Goal: Book appointment/travel/reservation

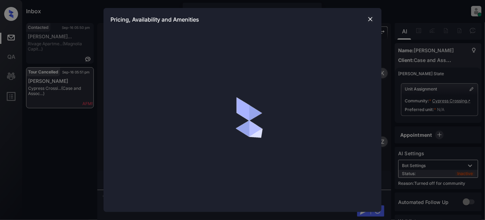
scroll to position [233, 0]
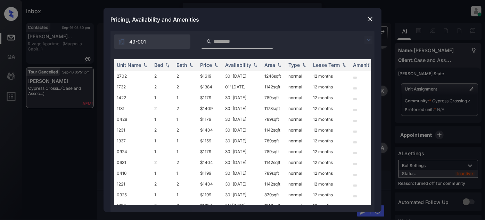
click at [368, 19] on img at bounding box center [370, 19] width 7 height 7
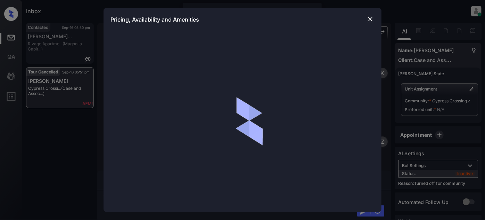
scroll to position [253, 0]
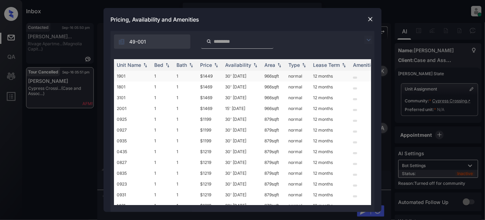
click at [213, 76] on td "$1449" at bounding box center [209, 76] width 25 height 11
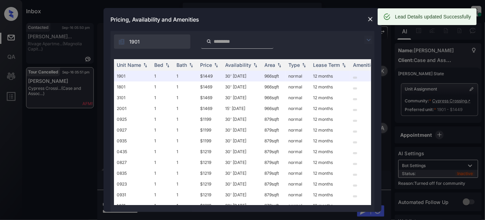
click at [370, 20] on img at bounding box center [370, 19] width 7 height 7
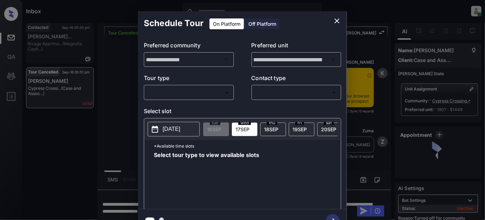
scroll to position [11, 0]
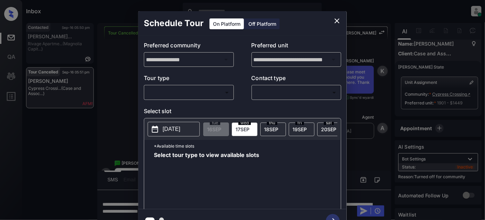
click at [197, 96] on body "Inbox [PERSON_NAME] Online Set yourself offline Set yourself on break Profile S…" at bounding box center [242, 110] width 485 height 220
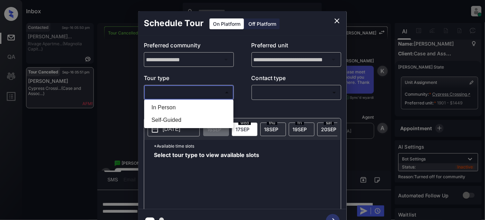
click at [182, 107] on li "In Person" at bounding box center [189, 107] width 86 height 13
type input "********"
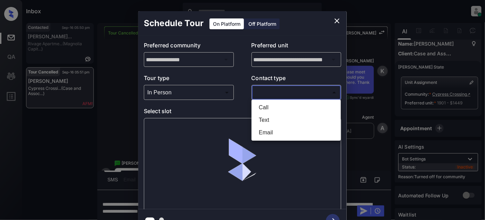
click at [264, 89] on body "Inbox [PERSON_NAME] Online Set yourself offline Set yourself on break Profile S…" at bounding box center [242, 110] width 485 height 220
click at [265, 117] on li "Text" at bounding box center [296, 120] width 86 height 13
type input "****"
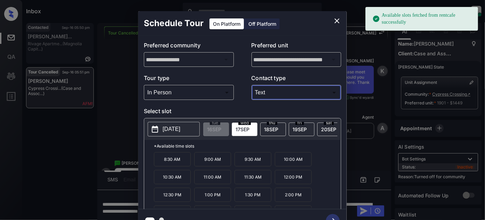
click at [174, 132] on p "[DATE]" at bounding box center [172, 129] width 18 height 8
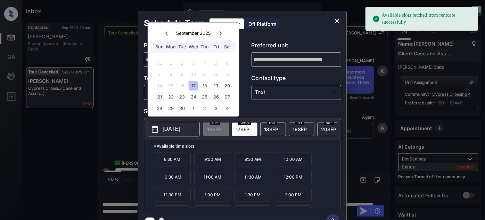
click at [157, 99] on div "21" at bounding box center [159, 96] width 9 height 9
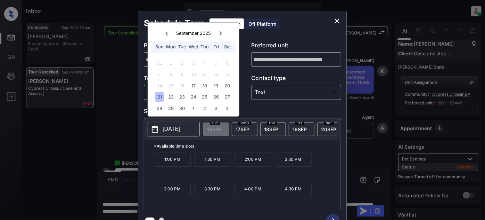
click at [218, 190] on p "3:30 PM" at bounding box center [212, 188] width 37 height 15
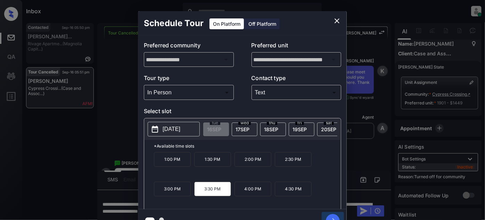
click at [334, 215] on icon "button" at bounding box center [333, 221] width 14 height 14
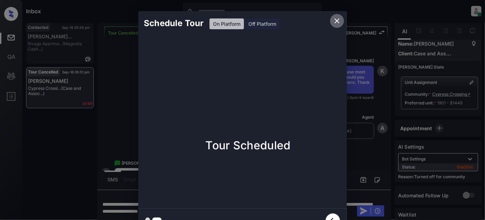
click at [338, 22] on icon "close" at bounding box center [337, 20] width 5 height 5
